Goal: Task Accomplishment & Management: Manage account settings

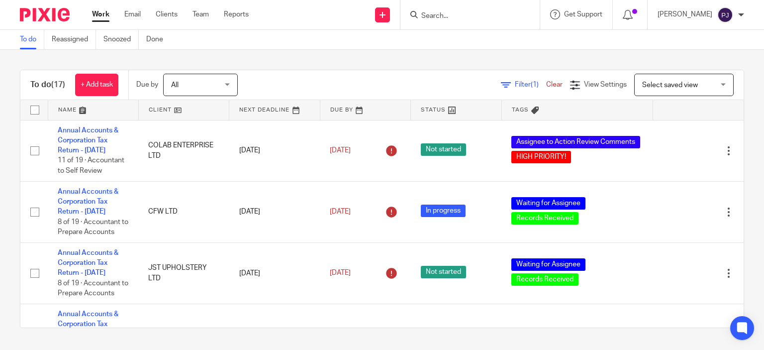
click at [357, 31] on div "To do Reassigned Snoozed Done" at bounding box center [382, 40] width 764 height 20
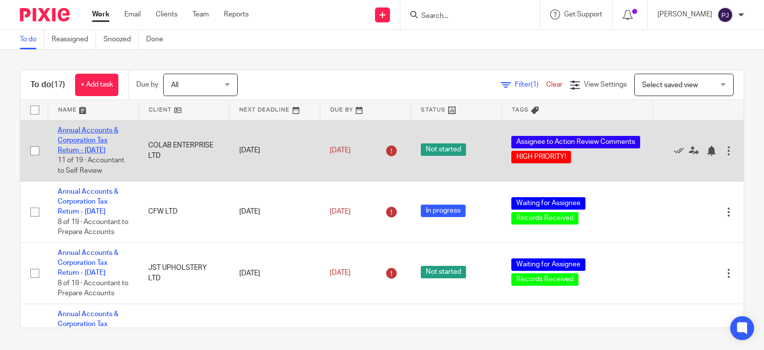
click at [96, 139] on link "Annual Accounts & Corporation Tax Return - [DATE]" at bounding box center [88, 140] width 61 height 27
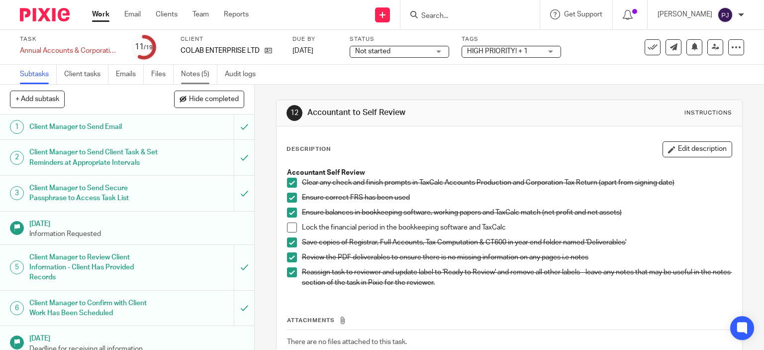
click at [192, 74] on link "Notes (5)" at bounding box center [199, 74] width 36 height 19
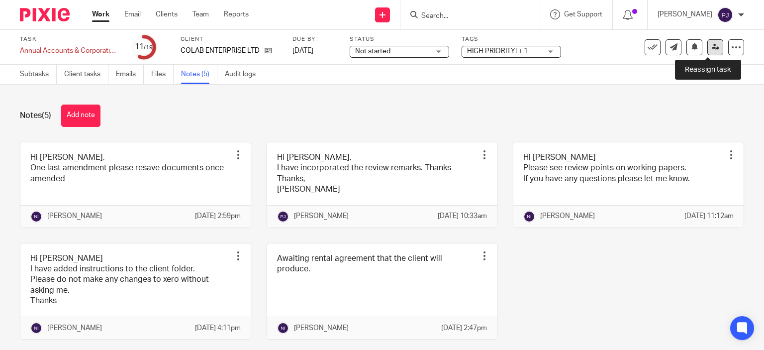
click at [708, 46] on link at bounding box center [716, 47] width 16 height 16
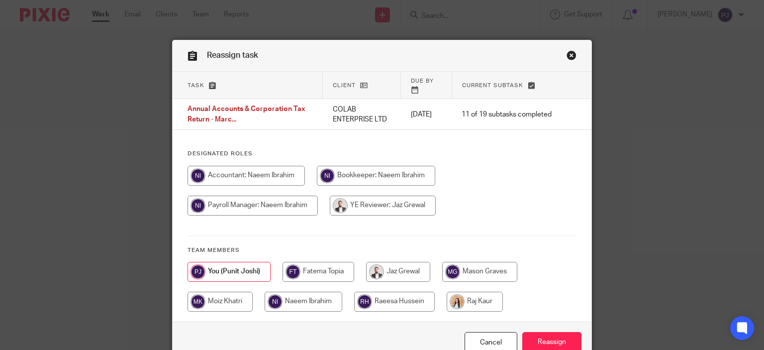
click at [295, 292] on input "radio" at bounding box center [304, 302] width 78 height 20
radio input "true"
click at [526, 332] on input "Reassign" at bounding box center [551, 342] width 59 height 21
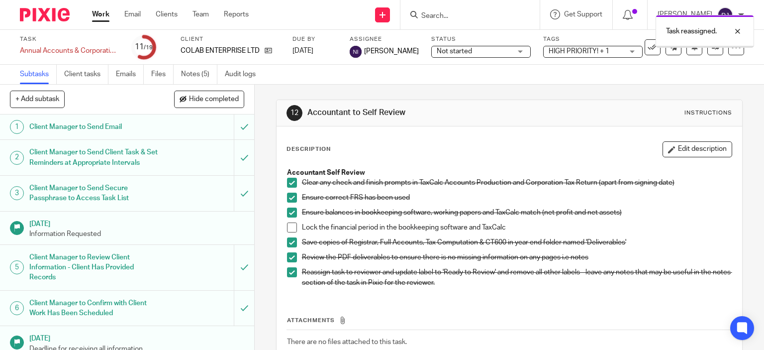
click at [98, 15] on link "Work" at bounding box center [100, 14] width 17 height 10
